Goal: Task Accomplishment & Management: Complete application form

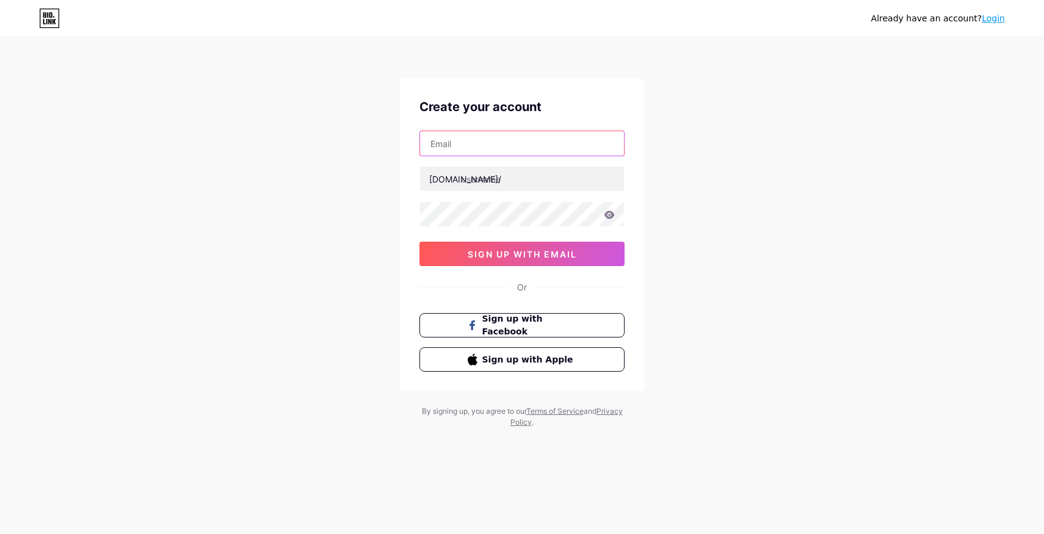
click at [496, 145] on input "text" at bounding box center [522, 143] width 204 height 24
type input "[EMAIL_ADDRESS][DOMAIN_NAME]"
click at [501, 179] on input "text" at bounding box center [522, 179] width 204 height 24
type input "devlistic"
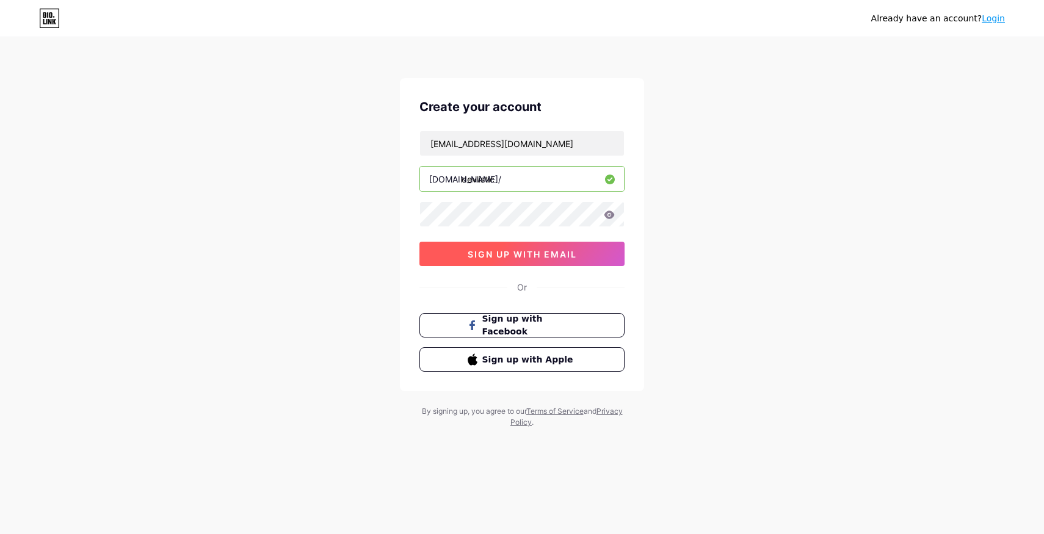
click at [550, 253] on span "sign up with email" at bounding box center [522, 254] width 109 height 10
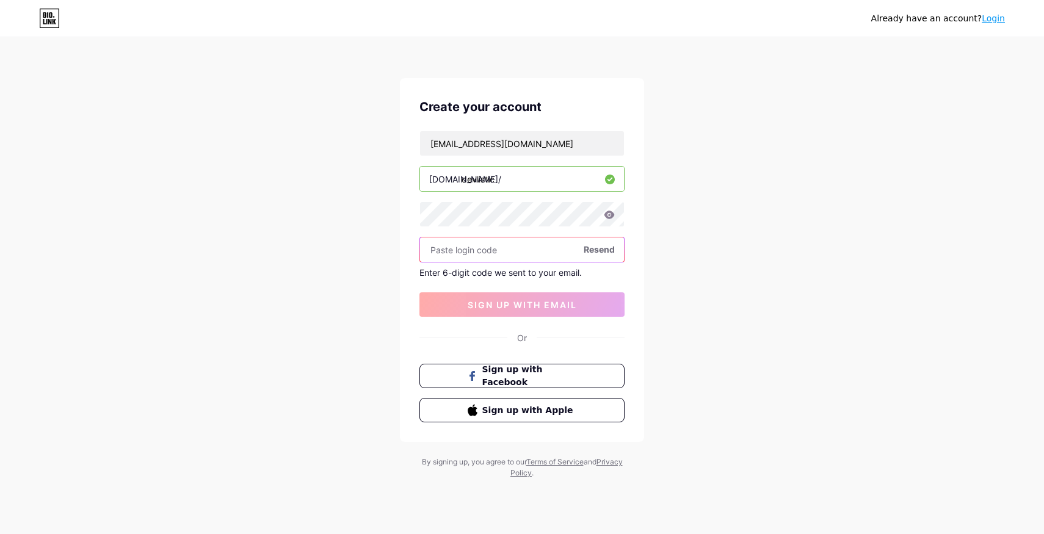
click at [478, 247] on input "text" at bounding box center [522, 250] width 204 height 24
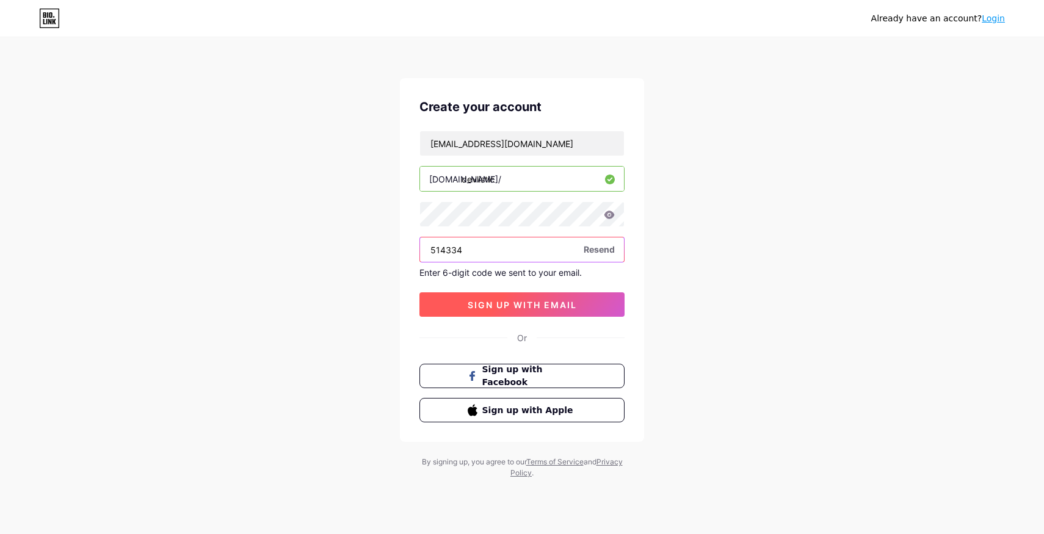
type input "514334"
click at [554, 305] on span "sign up with email" at bounding box center [522, 305] width 109 height 10
